Goal: Transaction & Acquisition: Purchase product/service

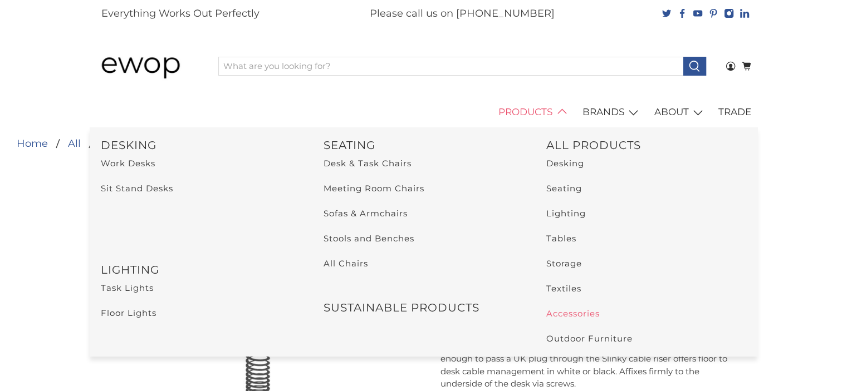
click at [572, 318] on link "Accessories" at bounding box center [572, 313] width 53 height 11
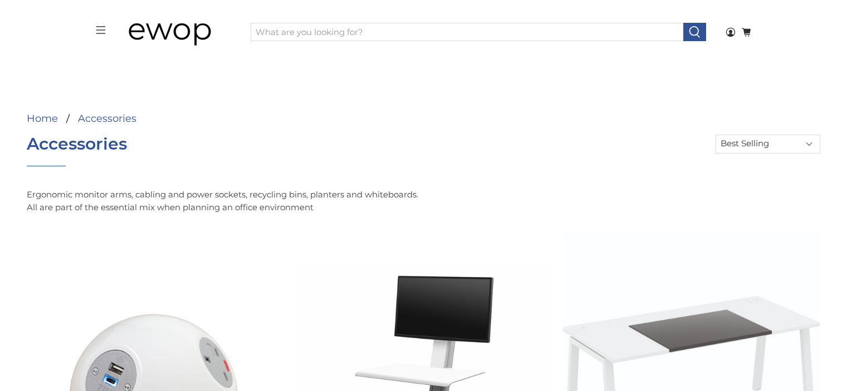
select select "best-selling"
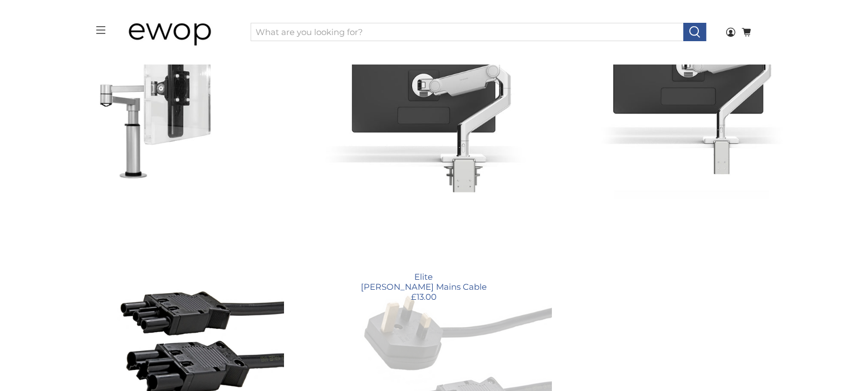
scroll to position [1021, 0]
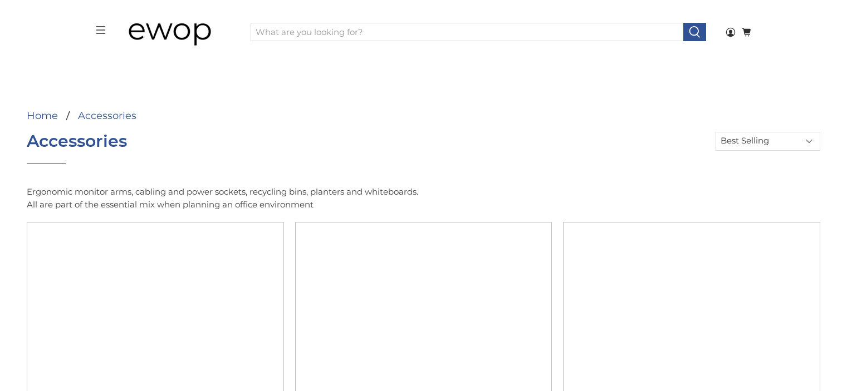
select select "best-selling"
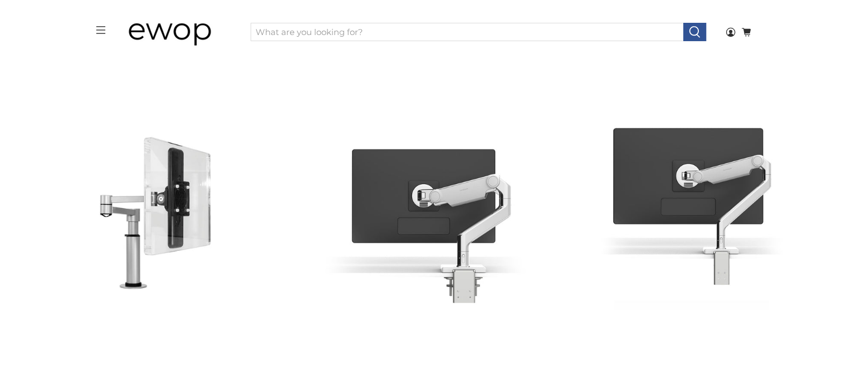
scroll to position [1247, 0]
